Goal: Navigation & Orientation: Find specific page/section

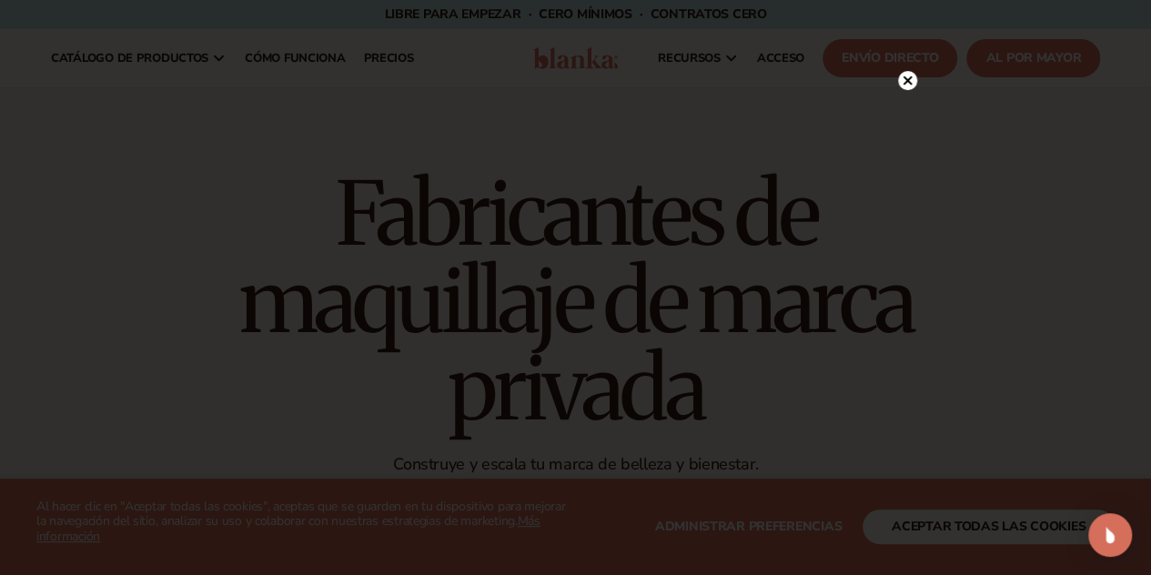
click at [906, 86] on circle at bounding box center [907, 80] width 19 height 19
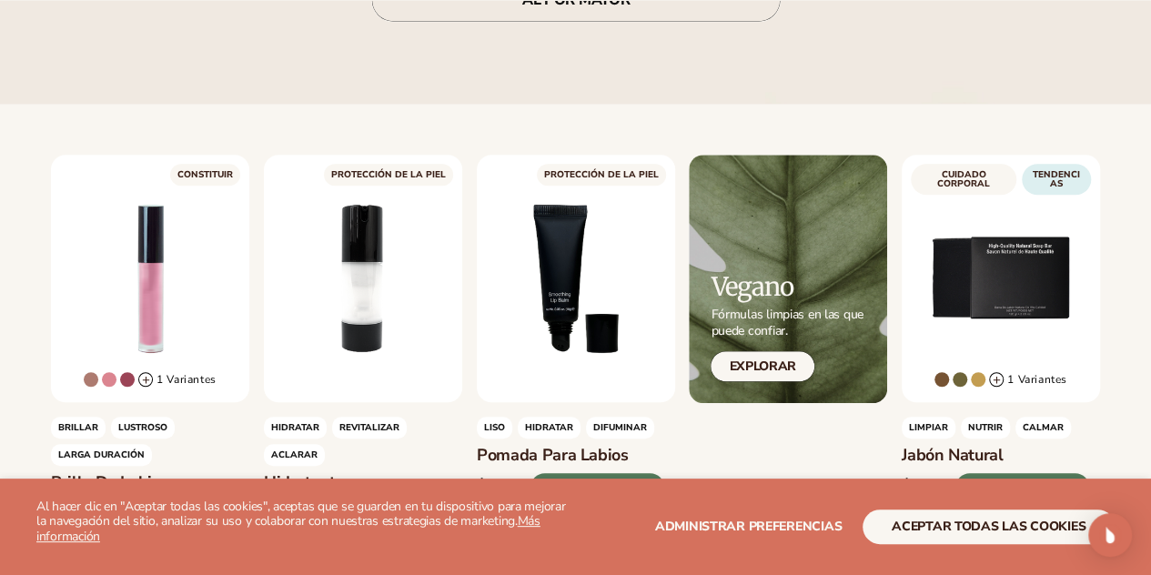
scroll to position [637, 0]
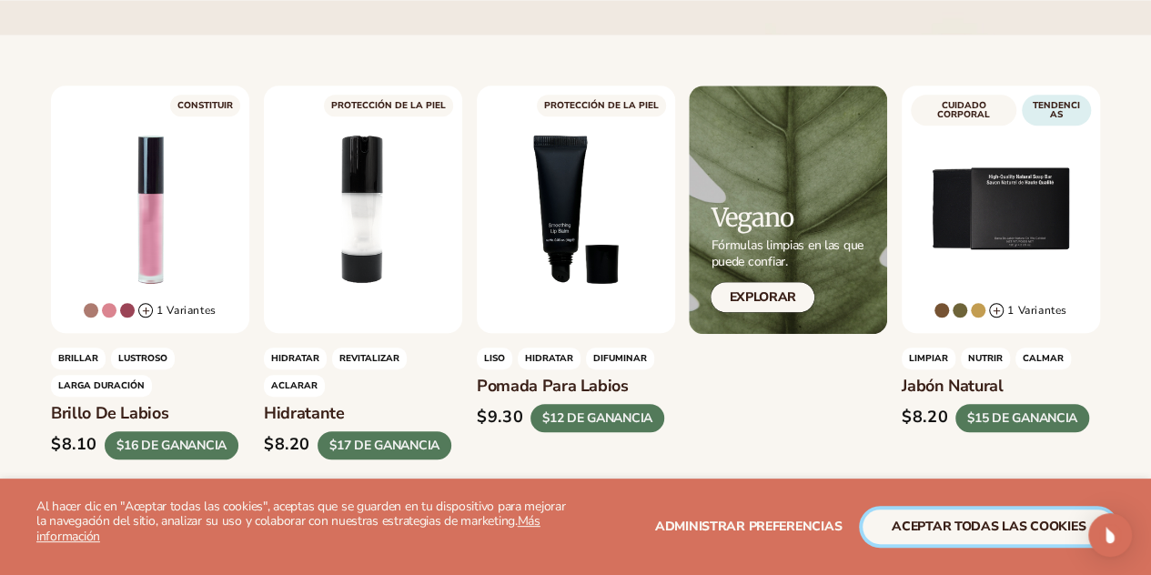
click at [957, 527] on font "aceptar todas las cookies" at bounding box center [989, 526] width 194 height 17
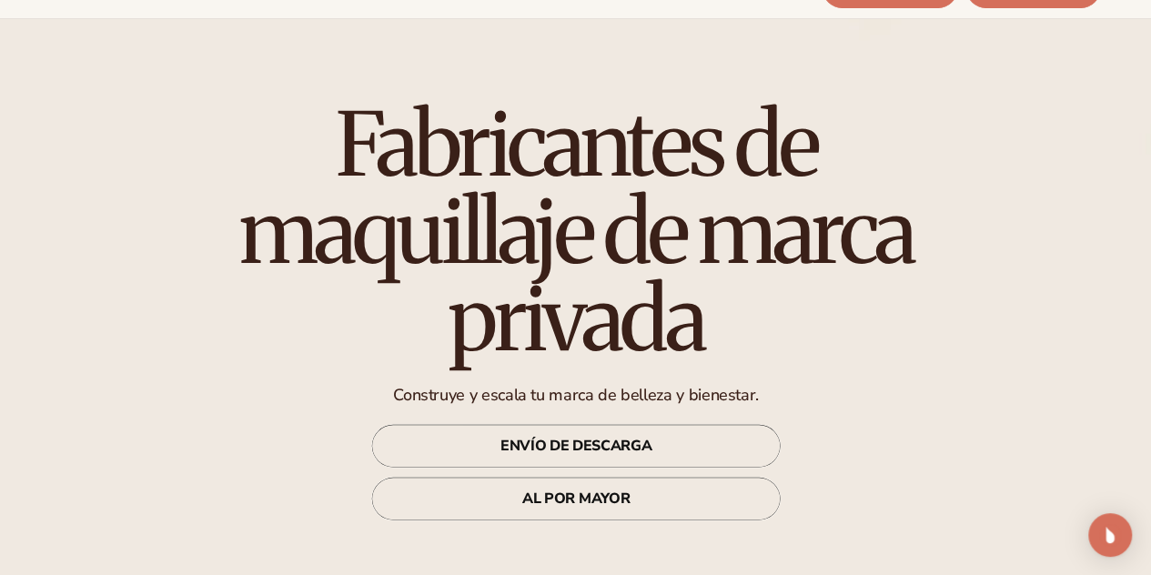
scroll to position [0, 0]
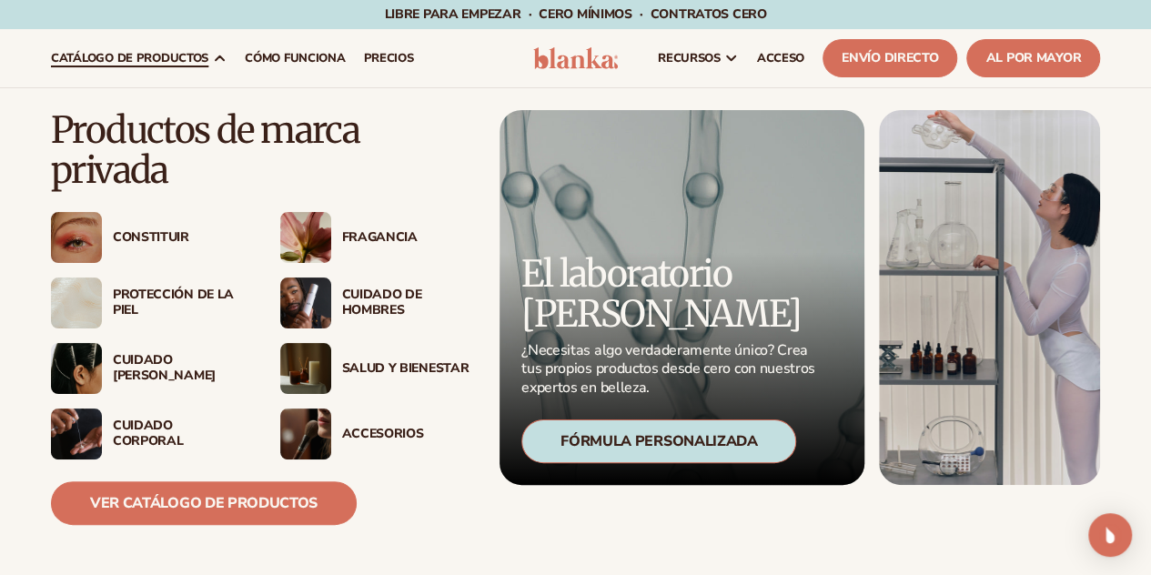
click at [163, 301] on font "Protección de la piel" at bounding box center [173, 302] width 121 height 33
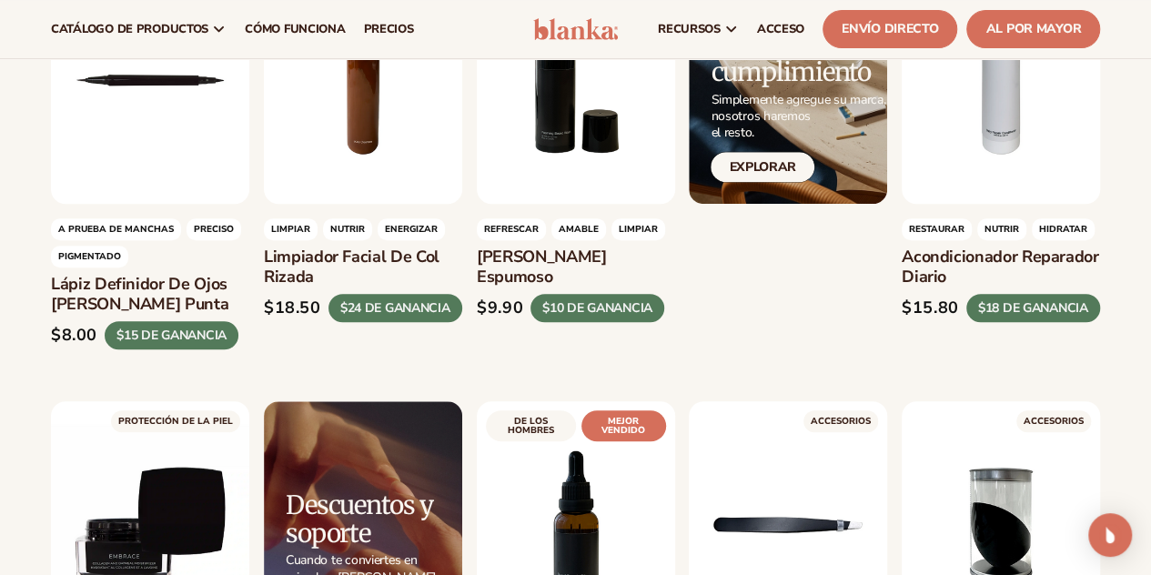
scroll to position [3730, 0]
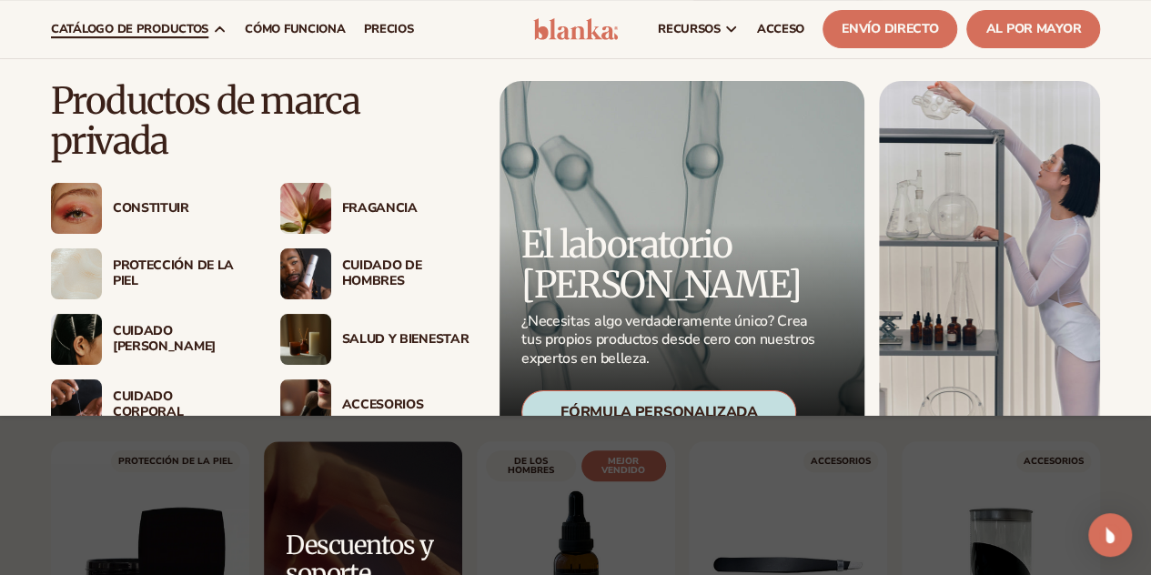
click at [385, 270] on font "Cuidado de hombres" at bounding box center [382, 273] width 80 height 33
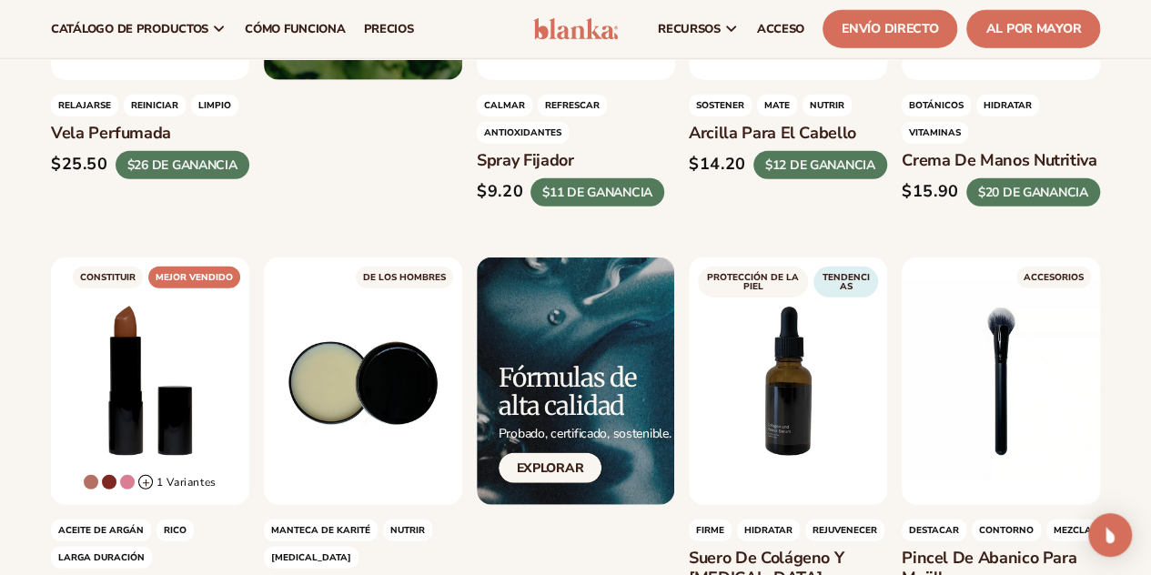
scroll to position [1729, 0]
